Goal: Task Accomplishment & Management: Use online tool/utility

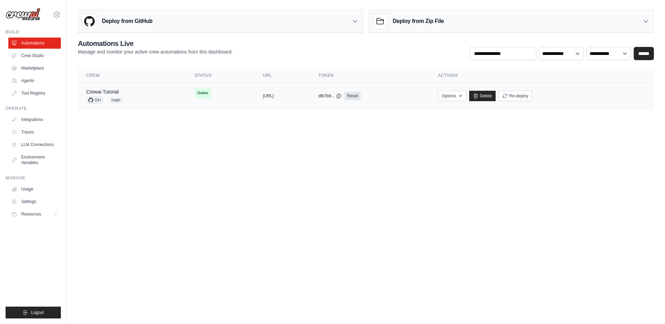
click at [263, 95] on div "copied" at bounding box center [270, 93] width 15 height 8
click at [34, 56] on link "Crew Studio" at bounding box center [35, 55] width 53 height 11
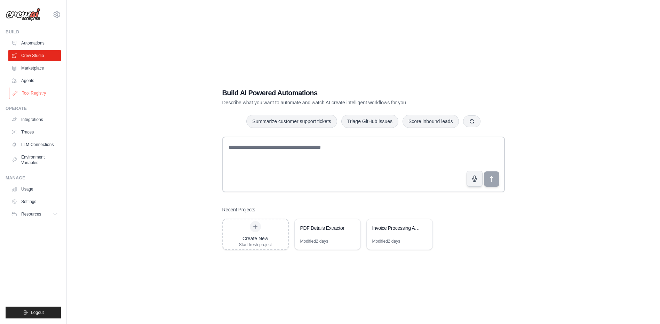
click at [30, 93] on link "Tool Registry" at bounding box center [35, 93] width 53 height 11
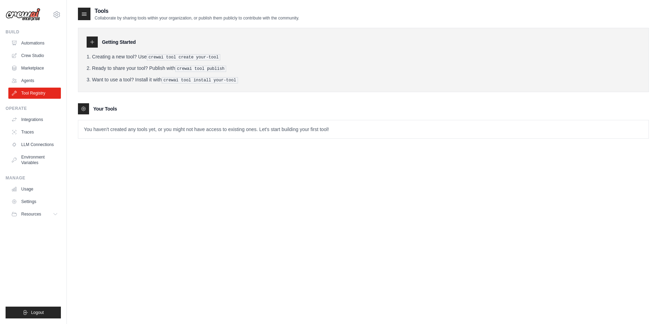
click at [89, 110] on div "Your Tools" at bounding box center [363, 108] width 571 height 11
drag, startPoint x: 89, startPoint y: 110, endPoint x: 89, endPoint y: 102, distance: 7.7
click at [89, 102] on div "Getting Started Creating a new tool? Use crewai tool create your-tool Ready to …" at bounding box center [363, 80] width 571 height 118
drag, startPoint x: 89, startPoint y: 102, endPoint x: 86, endPoint y: 8, distance: 93.6
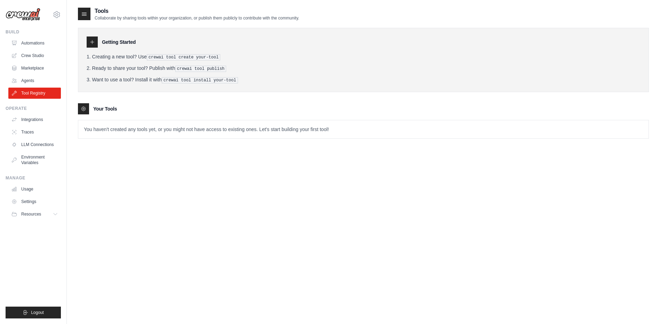
click at [86, 9] on div at bounding box center [84, 14] width 13 height 13
click at [86, 8] on div at bounding box center [84, 14] width 13 height 13
drag, startPoint x: 86, startPoint y: 8, endPoint x: 122, endPoint y: 161, distance: 156.9
click at [122, 161] on div "Tools Collaborate by sharing tools within your organization, or publish them pu…" at bounding box center [363, 169] width 571 height 324
drag, startPoint x: 122, startPoint y: 161, endPoint x: 90, endPoint y: 46, distance: 119.0
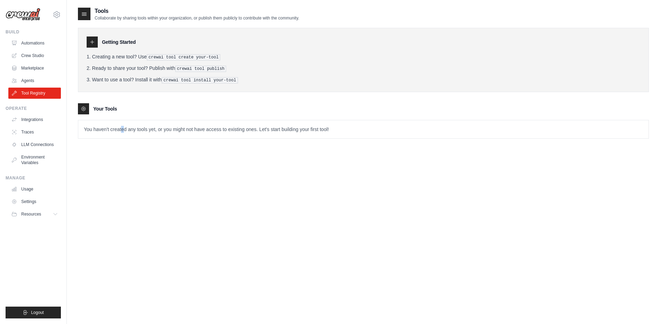
click at [90, 47] on div at bounding box center [92, 42] width 11 height 11
click at [91, 41] on icon at bounding box center [92, 42] width 6 height 6
drag, startPoint x: 91, startPoint y: 41, endPoint x: 88, endPoint y: 5, distance: 36.3
click at [88, 5] on main "Tools Collaborate by sharing tools within your organization, or publish them pu…" at bounding box center [363, 169] width 593 height 338
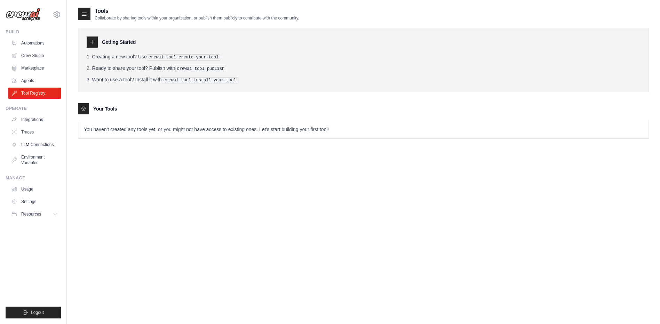
click at [85, 12] on icon at bounding box center [84, 13] width 7 height 7
drag, startPoint x: 85, startPoint y: 12, endPoint x: 89, endPoint y: 109, distance: 97.2
click at [89, 109] on div "Your Tools" at bounding box center [363, 108] width 571 height 11
click at [87, 108] on div at bounding box center [83, 108] width 11 height 11
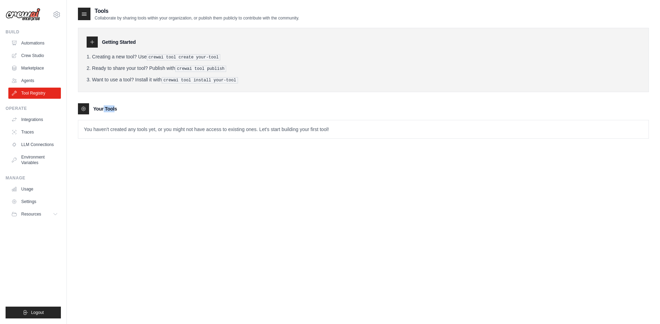
click at [87, 108] on div at bounding box center [83, 108] width 11 height 11
drag, startPoint x: 87, startPoint y: 108, endPoint x: 87, endPoint y: 17, distance: 91.1
click at [87, 17] on icon at bounding box center [84, 13] width 7 height 7
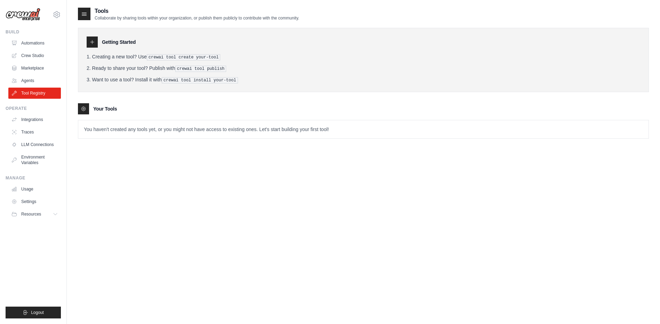
click at [90, 37] on div at bounding box center [92, 42] width 11 height 11
click at [101, 177] on div "Tools Collaborate by sharing tools within your organization, or publish them pu…" at bounding box center [363, 169] width 571 height 324
click at [43, 93] on link "Tool Registry" at bounding box center [35, 93] width 53 height 11
click at [26, 41] on link "Automations" at bounding box center [35, 43] width 53 height 11
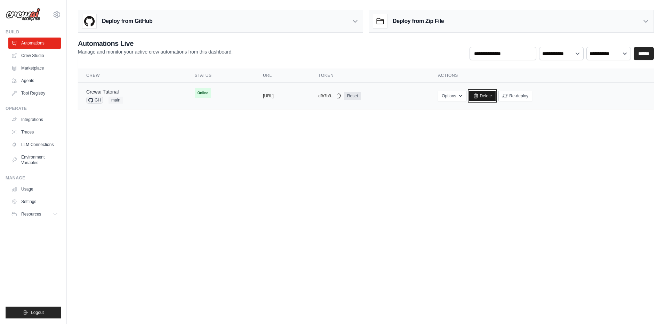
click at [496, 95] on link "Delete" at bounding box center [482, 96] width 27 height 10
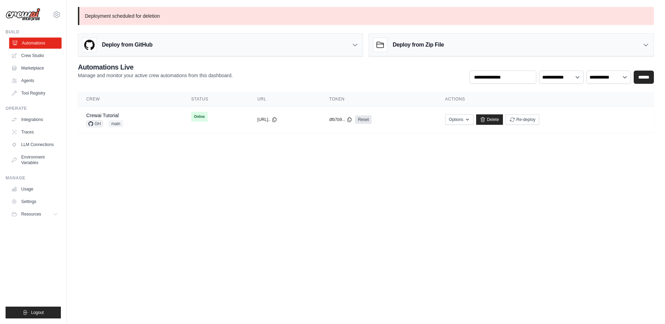
click at [37, 41] on link "Automations" at bounding box center [35, 43] width 53 height 11
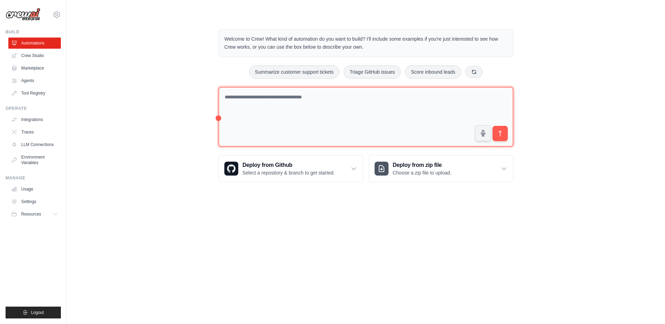
click at [307, 106] on textarea at bounding box center [365, 117] width 295 height 60
click at [311, 98] on textarea at bounding box center [365, 117] width 295 height 60
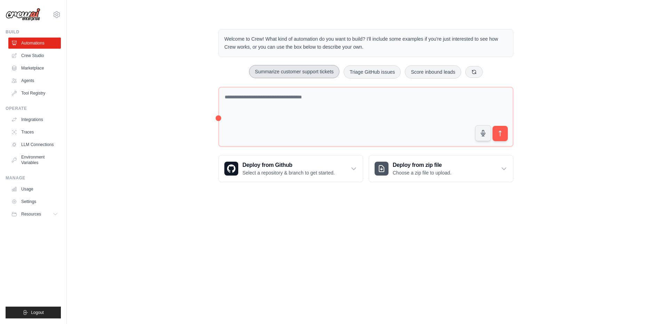
click at [308, 71] on button "Summarize customer support tickets" at bounding box center [294, 71] width 90 height 13
click at [503, 137] on icon "submit" at bounding box center [500, 133] width 7 height 7
click at [33, 120] on link "Integrations" at bounding box center [35, 119] width 53 height 11
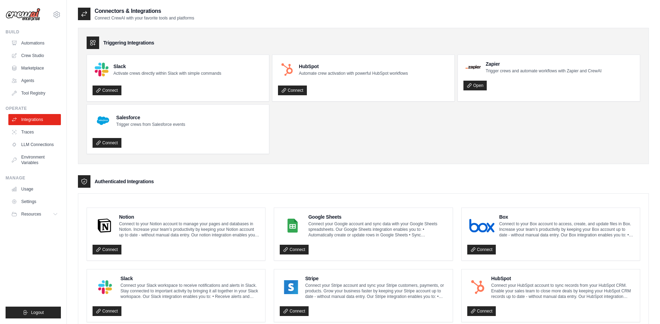
click at [361, 144] on ul "Slack Activate crews directly within Slack with simple commands Connect HubSpot…" at bounding box center [363, 104] width 553 height 99
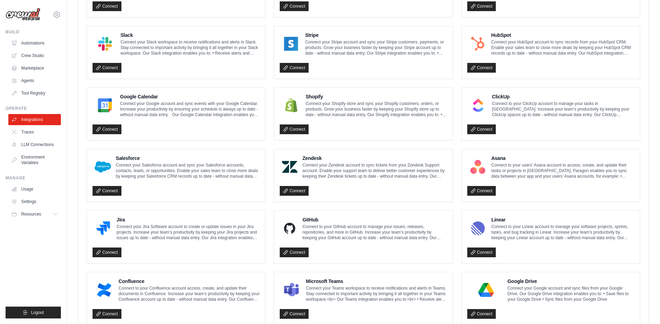
scroll to position [330, 0]
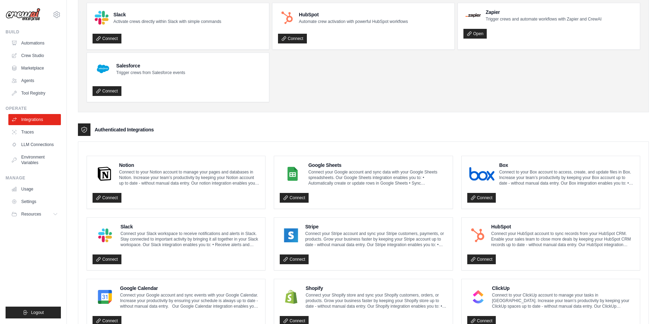
scroll to position [0, 0]
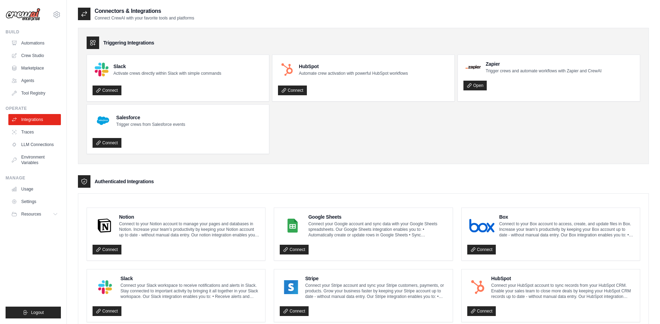
click at [373, 141] on ul "Slack Activate crews directly within Slack with simple commands Connect HubSpot…" at bounding box center [363, 104] width 553 height 99
click at [326, 141] on ul "Slack Activate crews directly within Slack with simple commands Connect HubSpot…" at bounding box center [363, 104] width 553 height 99
click at [29, 56] on link "Crew Studio" at bounding box center [35, 55] width 53 height 11
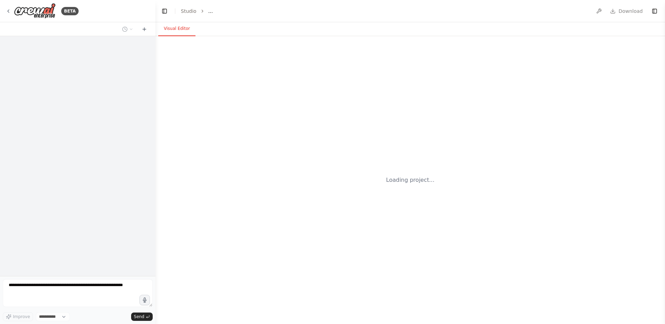
select select "****"
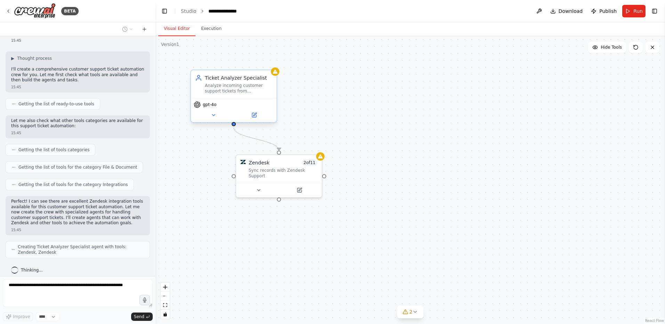
scroll to position [41, 0]
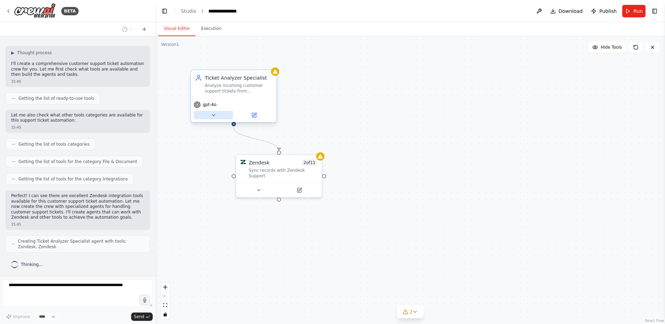
click at [215, 118] on icon at bounding box center [214, 115] width 6 height 6
click at [220, 103] on div "gpt-4o" at bounding box center [234, 104] width 80 height 7
click at [213, 105] on span "gpt-4o" at bounding box center [210, 105] width 14 height 6
click at [214, 91] on div "Analyze incoming customer support tickets from {data_source}, categorize them b…" at bounding box center [238, 88] width 67 height 11
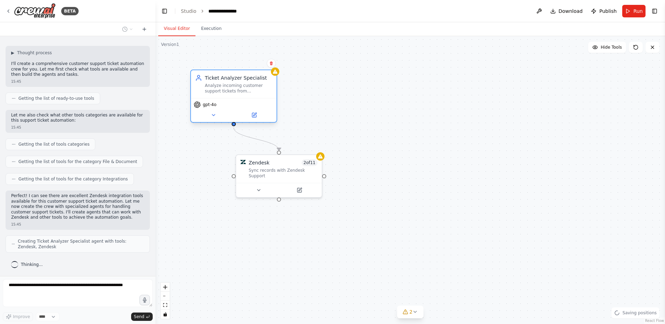
click at [214, 91] on div "Analyze incoming customer support tickets from {data_source}, categorize them b…" at bounding box center [238, 88] width 67 height 11
click at [213, 111] on button at bounding box center [213, 115] width 39 height 8
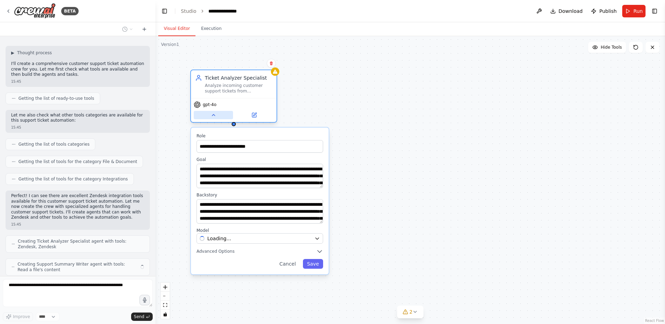
scroll to position [64, 0]
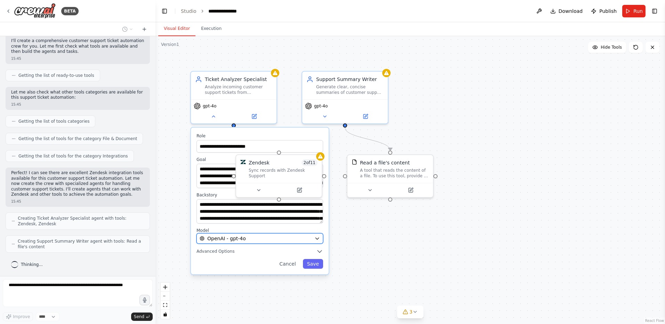
click at [260, 239] on div "OpenAI - gpt-4o" at bounding box center [256, 238] width 112 height 7
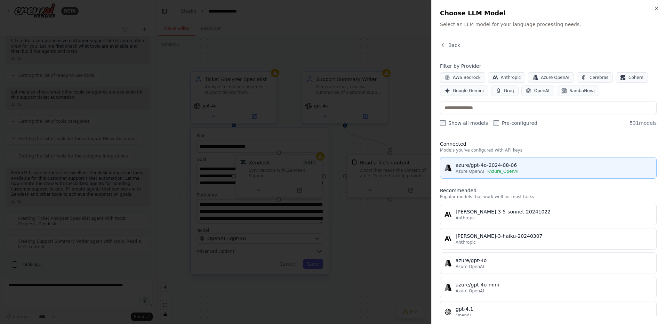
click at [507, 168] on div "azure/gpt-4o-2024-08-06" at bounding box center [554, 165] width 197 height 7
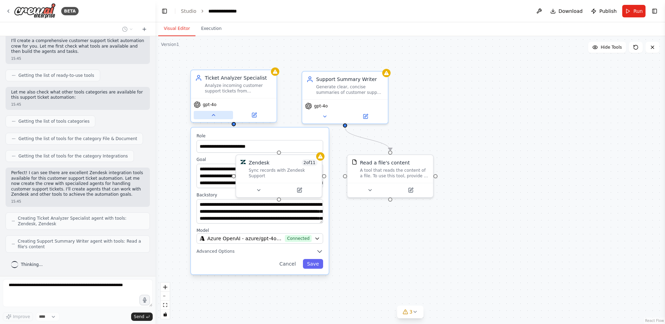
scroll to position [87, 0]
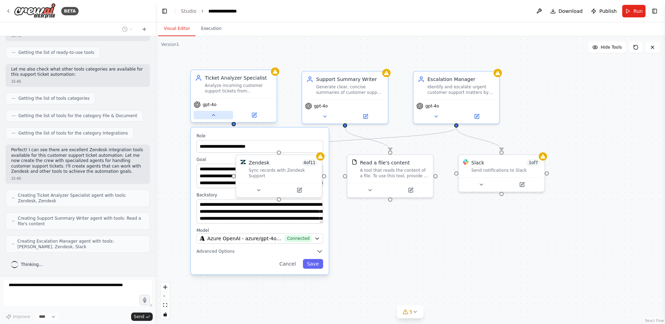
click at [214, 116] on icon at bounding box center [213, 114] width 3 height 1
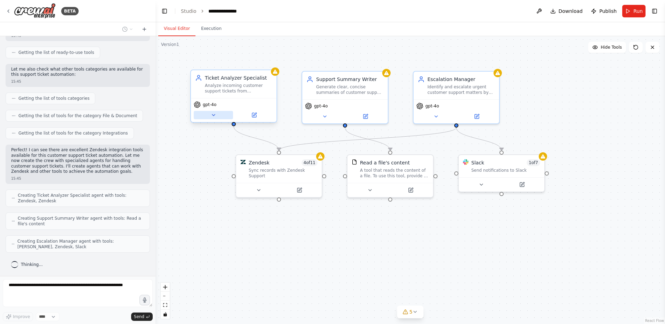
click at [214, 116] on icon at bounding box center [214, 115] width 6 height 6
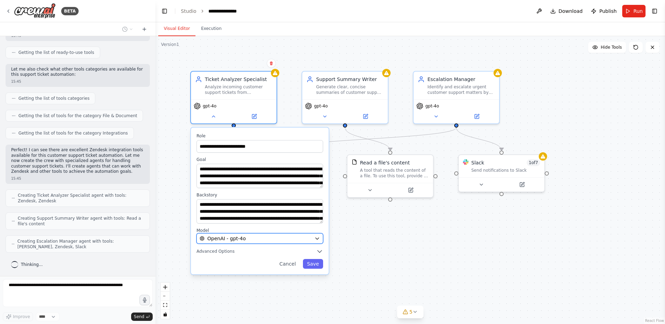
click at [237, 239] on span "OpenAI - gpt-4o" at bounding box center [226, 238] width 39 height 7
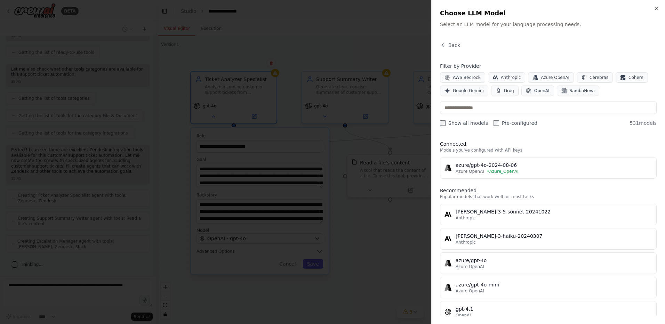
scroll to position [110, 0]
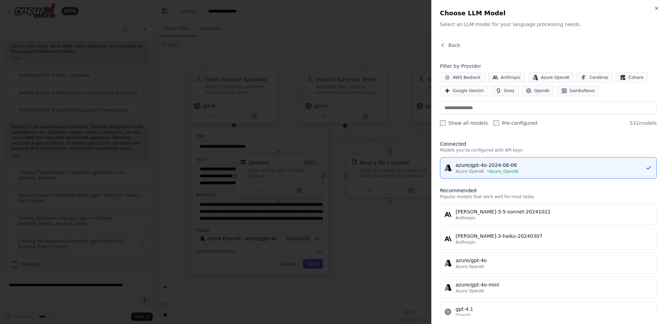
click at [486, 169] on div at bounding box center [332, 162] width 665 height 324
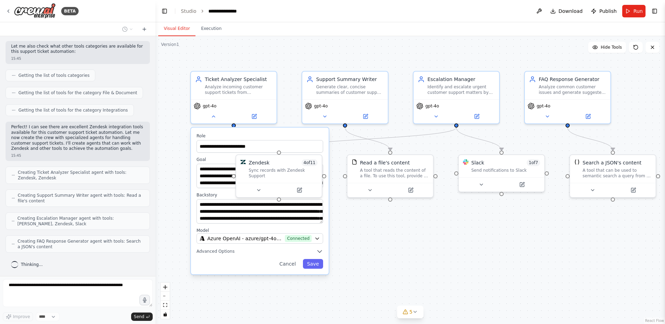
click at [486, 169] on div "Send notifications to Slack" at bounding box center [505, 171] width 69 height 6
click at [325, 105] on span "gpt-4o" at bounding box center [321, 105] width 14 height 6
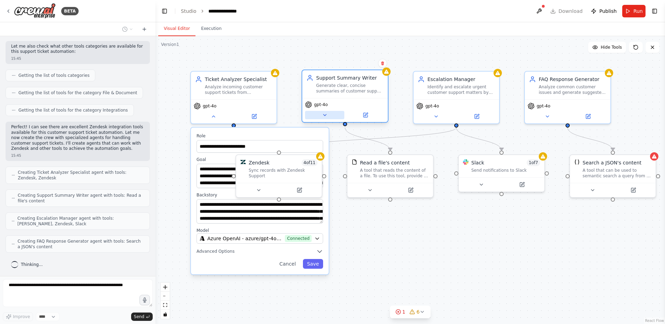
click at [327, 116] on icon at bounding box center [325, 115] width 6 height 6
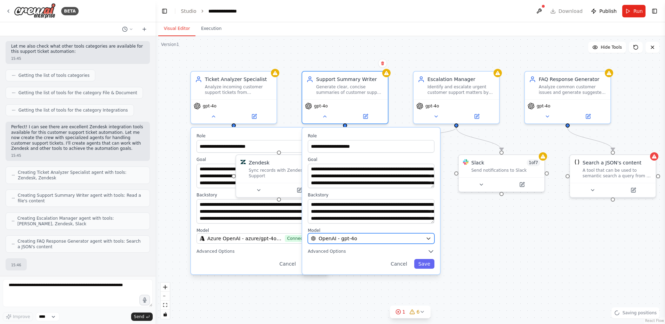
click at [376, 241] on div "OpenAI - gpt-4o" at bounding box center [367, 238] width 112 height 7
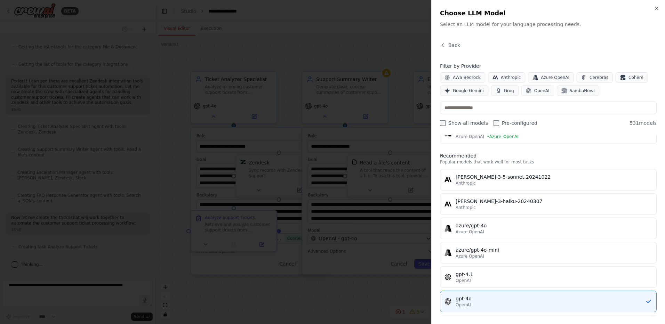
scroll to position [173, 0]
click at [656, 7] on icon "button" at bounding box center [657, 9] width 6 height 6
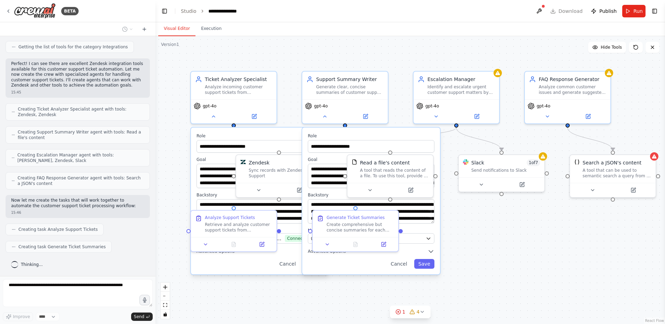
scroll to position [190, 0]
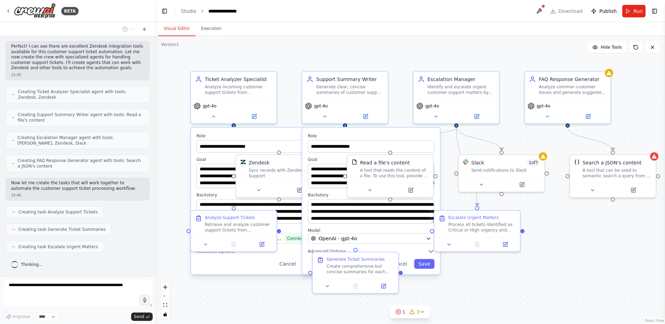
click at [526, 264] on div "**********" at bounding box center [410, 180] width 510 height 288
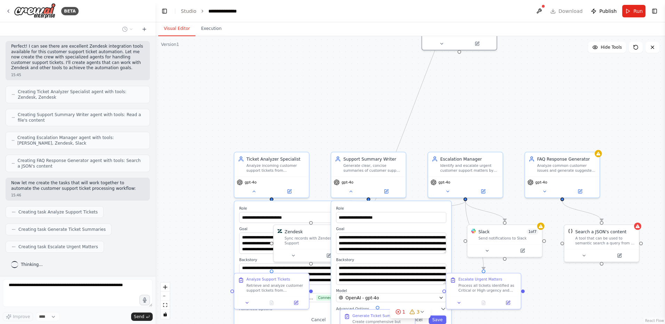
drag, startPoint x: 411, startPoint y: 185, endPoint x: 461, endPoint y: 41, distance: 153.1
click at [459, 24] on div "Visual Editor Execution Version 1 Hide Tools .deletable-edge-delete-btn { width…" at bounding box center [410, 173] width 510 height 302
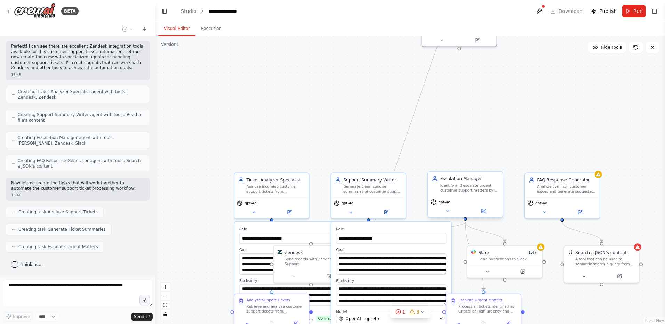
scroll to position [208, 0]
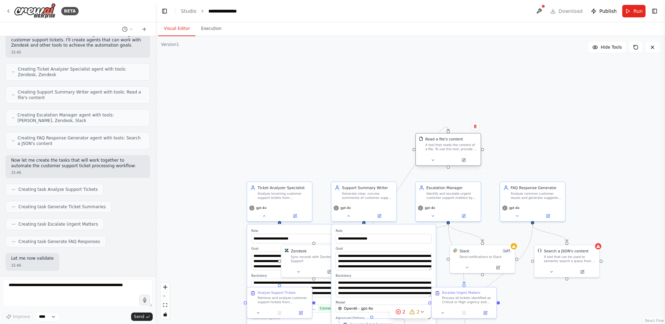
drag, startPoint x: 402, startPoint y: 257, endPoint x: 455, endPoint y: 137, distance: 130.9
click at [455, 137] on div "Read a file's content A tool that reads the content of a file. To use this tool…" at bounding box center [451, 144] width 52 height 15
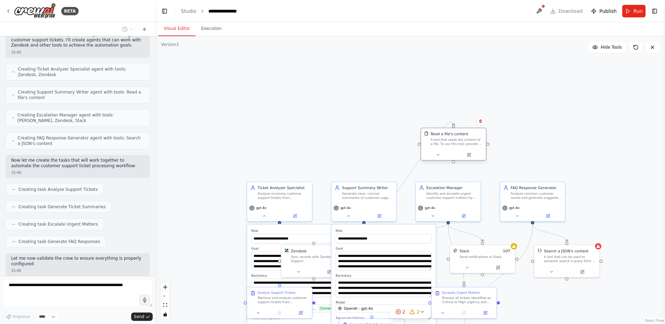
scroll to position [254, 0]
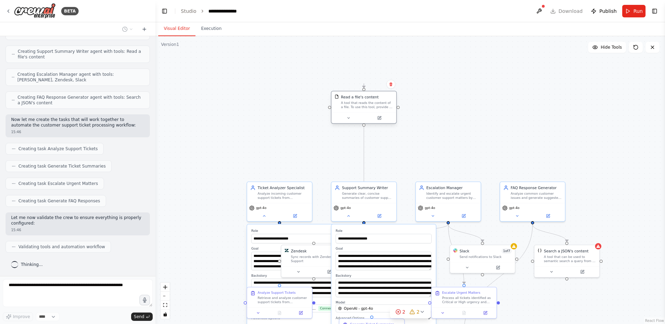
drag, startPoint x: 394, startPoint y: 256, endPoint x: 351, endPoint y: 83, distance: 177.5
click at [351, 101] on div "A tool that reads the content of a file. To use this tool, provide a 'file_path…" at bounding box center [367, 105] width 52 height 8
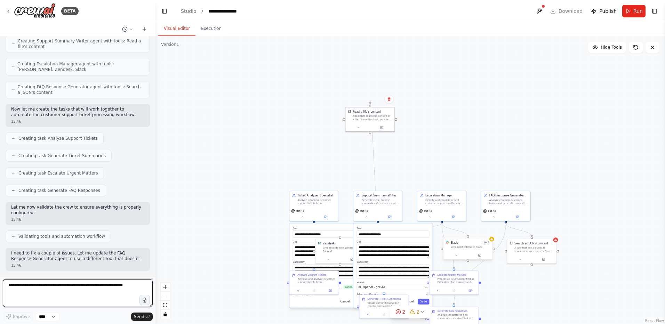
scroll to position [270, 0]
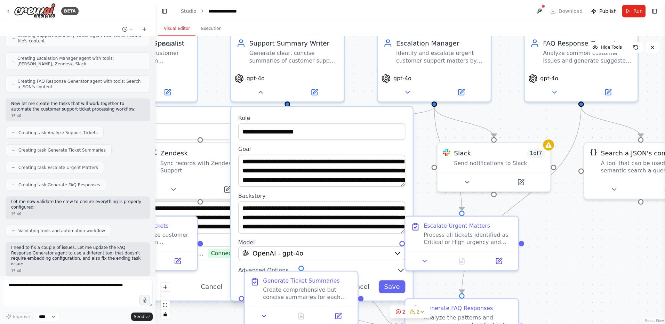
drag, startPoint x: 519, startPoint y: 207, endPoint x: 528, endPoint y: 79, distance: 128.7
click at [528, 79] on div "**********" at bounding box center [410, 180] width 510 height 288
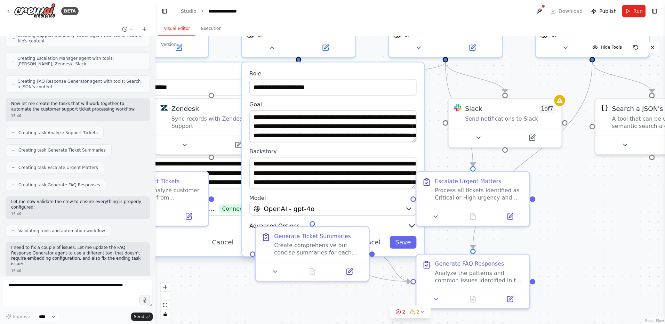
click at [387, 230] on button "Advanced Options" at bounding box center [332, 225] width 167 height 9
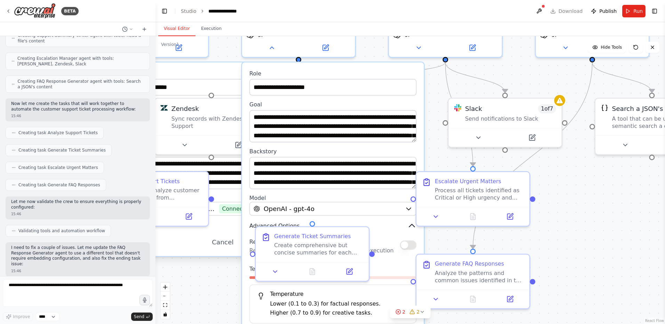
click at [410, 225] on icon "button" at bounding box center [411, 225] width 9 height 9
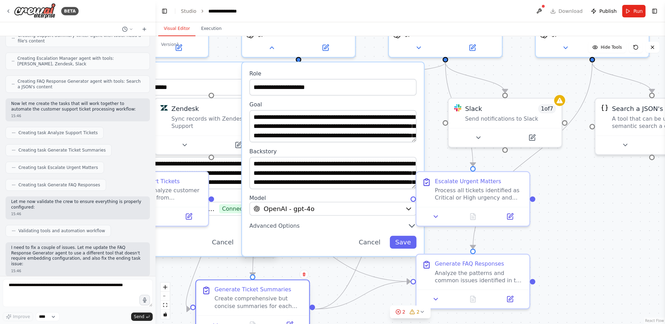
scroll to position [328, 0]
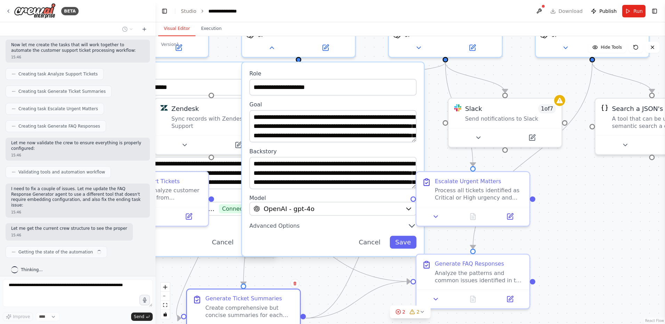
drag, startPoint x: 308, startPoint y: 238, endPoint x: 238, endPoint y: 299, distance: 93.2
click at [238, 299] on div "Generate Ticket Summaries" at bounding box center [243, 300] width 77 height 7
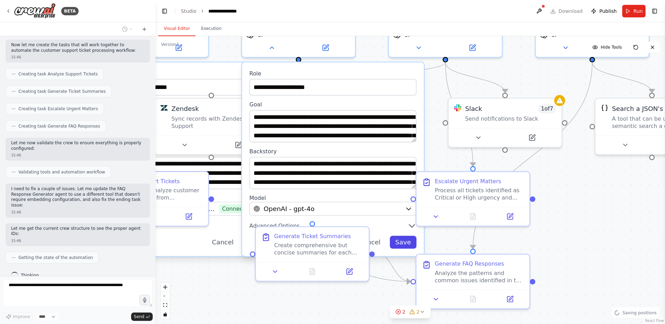
click at [404, 239] on button "Save" at bounding box center [403, 242] width 27 height 13
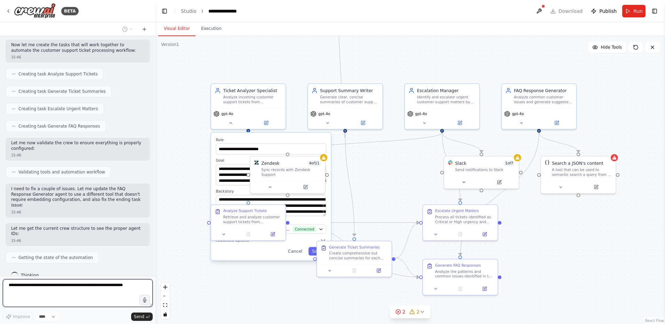
drag, startPoint x: 602, startPoint y: 221, endPoint x: 565, endPoint y: 234, distance: 39.9
click at [565, 234] on div "**********" at bounding box center [410, 180] width 510 height 288
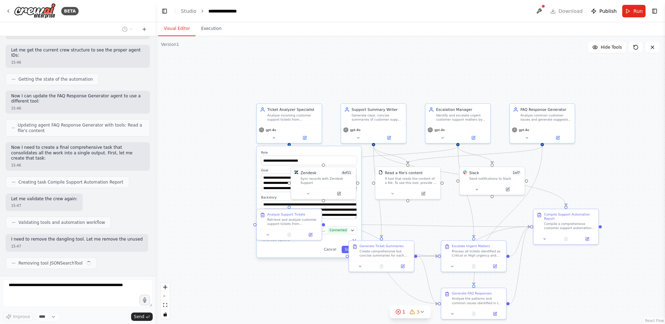
scroll to position [512, 0]
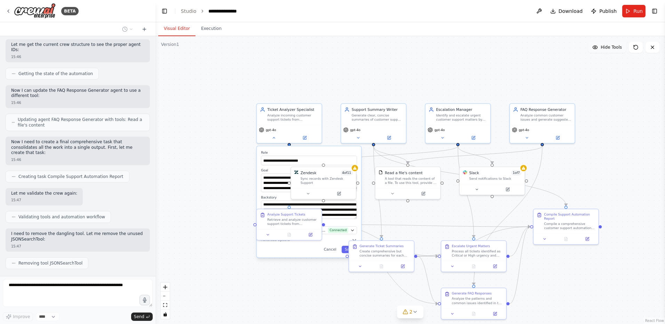
click at [606, 50] on button "Hide Tools" at bounding box center [607, 47] width 38 height 11
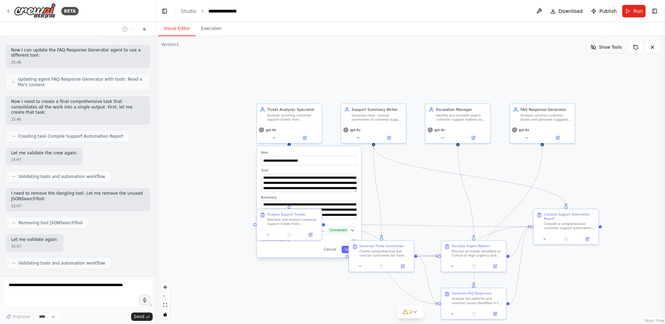
click at [603, 51] on button "Show Tools" at bounding box center [606, 47] width 40 height 11
click at [603, 51] on button "Hide Tools" at bounding box center [607, 47] width 38 height 11
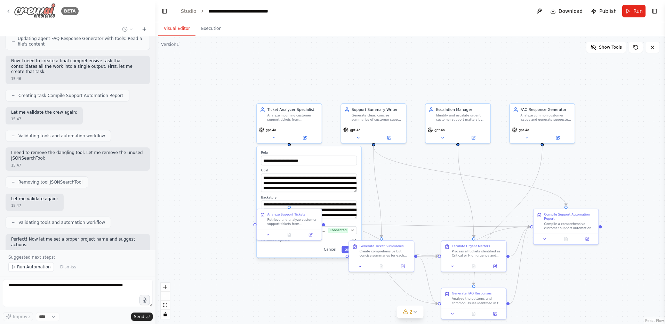
click at [11, 9] on div "BETA" at bounding box center [42, 11] width 73 height 16
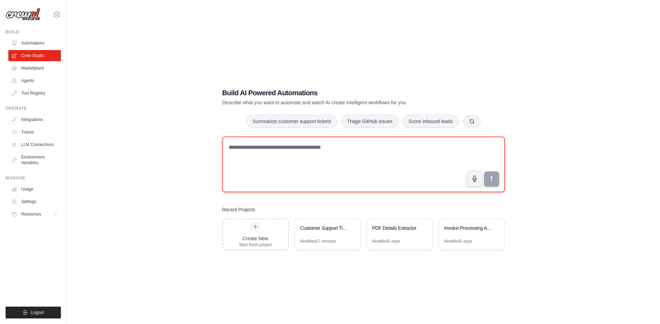
click at [407, 159] on textarea at bounding box center [363, 165] width 282 height 56
click at [400, 158] on textarea at bounding box center [363, 165] width 282 height 56
click at [333, 148] on textarea at bounding box center [363, 165] width 282 height 56
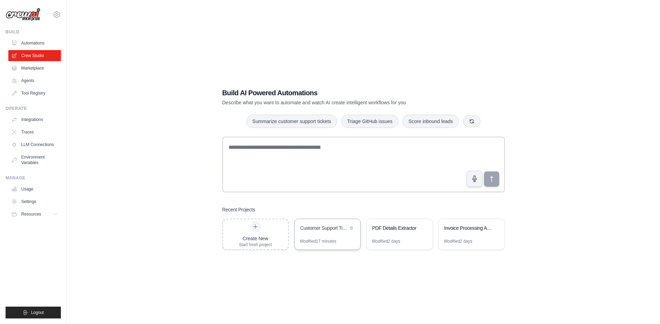
click at [336, 227] on div "Customer Support Ticket Automation" at bounding box center [324, 228] width 48 height 7
click at [56, 13] on icon at bounding box center [57, 14] width 8 height 8
click at [40, 46] on link "Settings" at bounding box center [56, 47] width 61 height 13
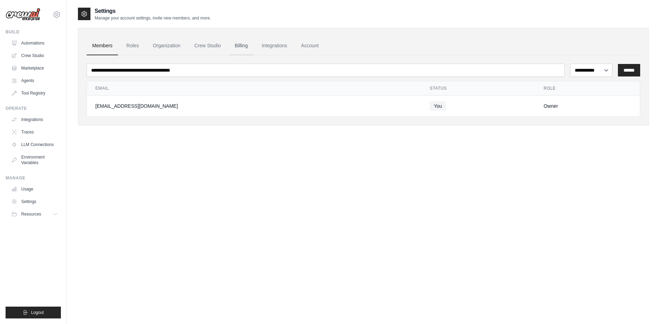
click at [246, 45] on link "Billing" at bounding box center [241, 46] width 24 height 19
click at [237, 43] on link "Billing" at bounding box center [241, 46] width 24 height 19
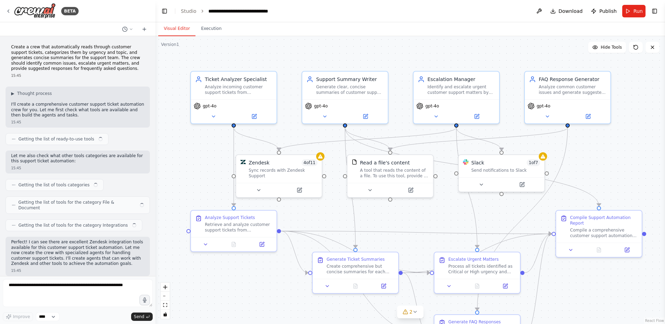
scroll to position [919, 0]
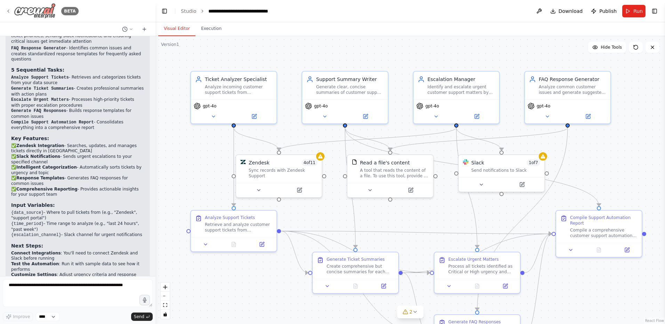
click at [9, 15] on div "BETA" at bounding box center [42, 11] width 73 height 16
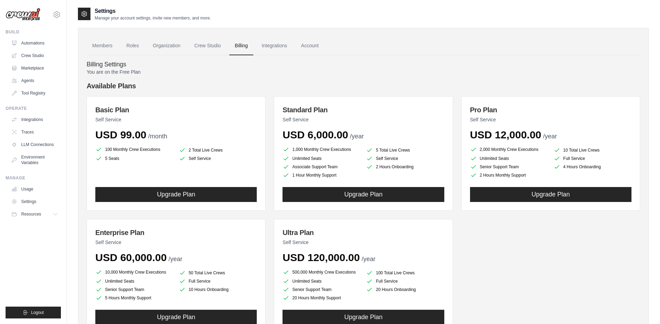
click at [557, 19] on div "Settings Manage your account settings, invite new members, and more." at bounding box center [363, 14] width 571 height 14
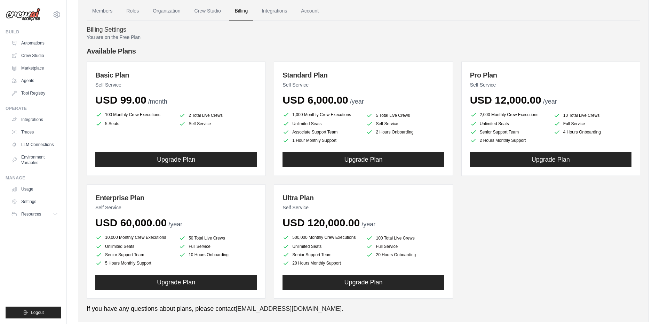
drag, startPoint x: 479, startPoint y: 115, endPoint x: 538, endPoint y: 116, distance: 59.5
click at [538, 116] on li "2,000 Monthly Crew Executions" at bounding box center [509, 115] width 78 height 8
